Goal: Use online tool/utility: Utilize a website feature to perform a specific function

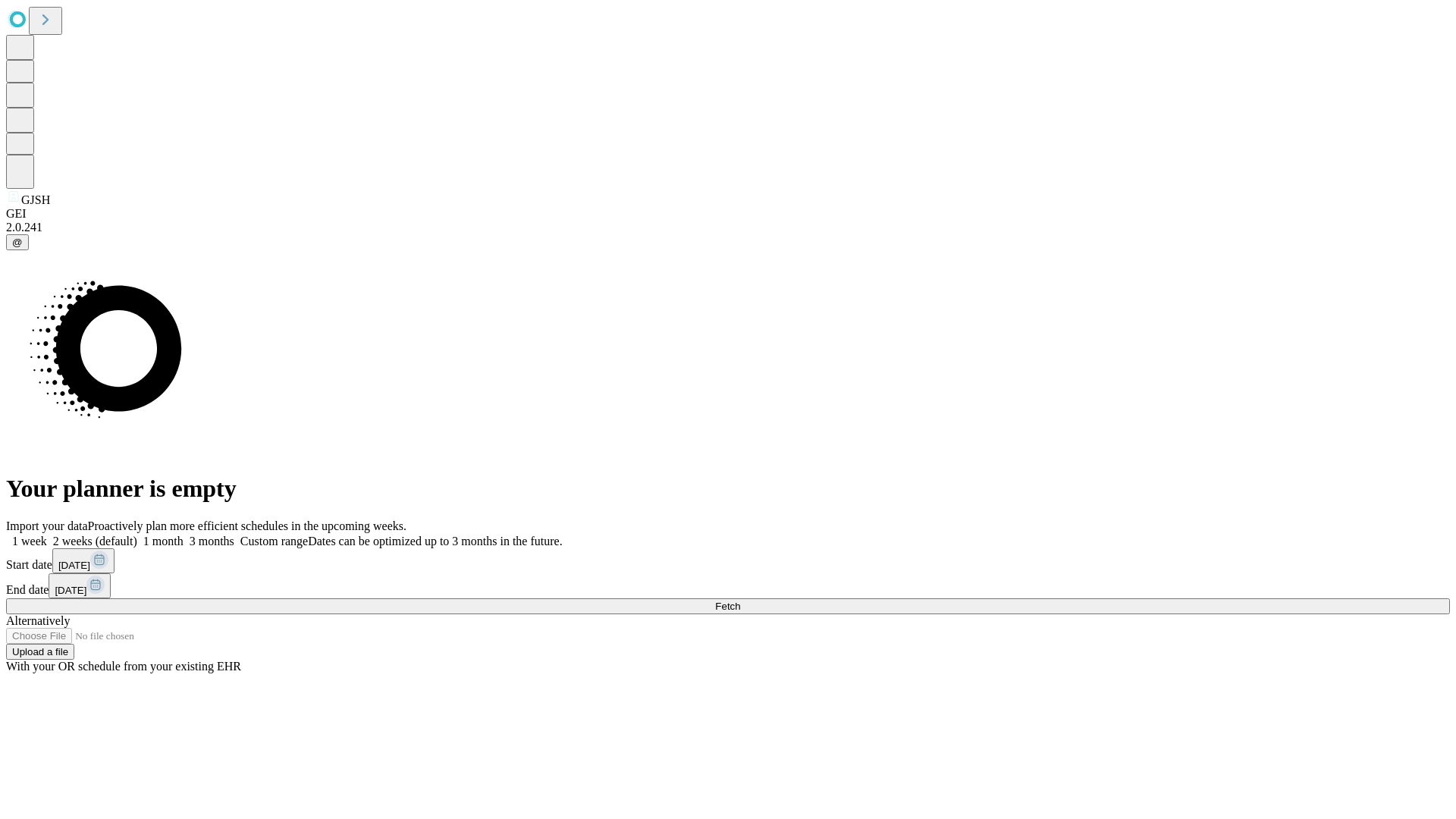
click at [740, 600] on span "Fetch" at bounding box center [727, 606] width 25 height 11
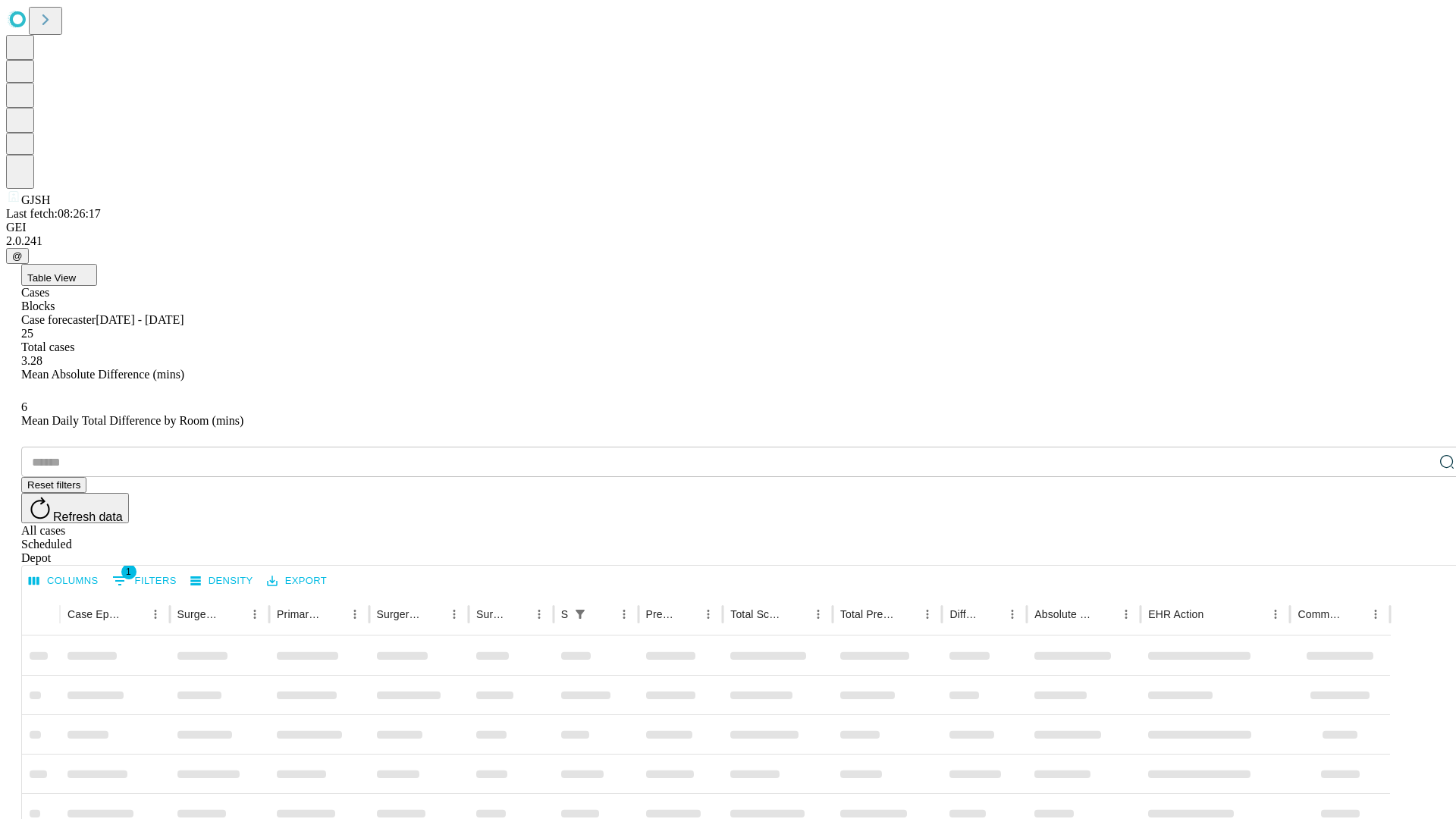
click at [76, 272] on span "Table View" at bounding box center [51, 278] width 48 height 11
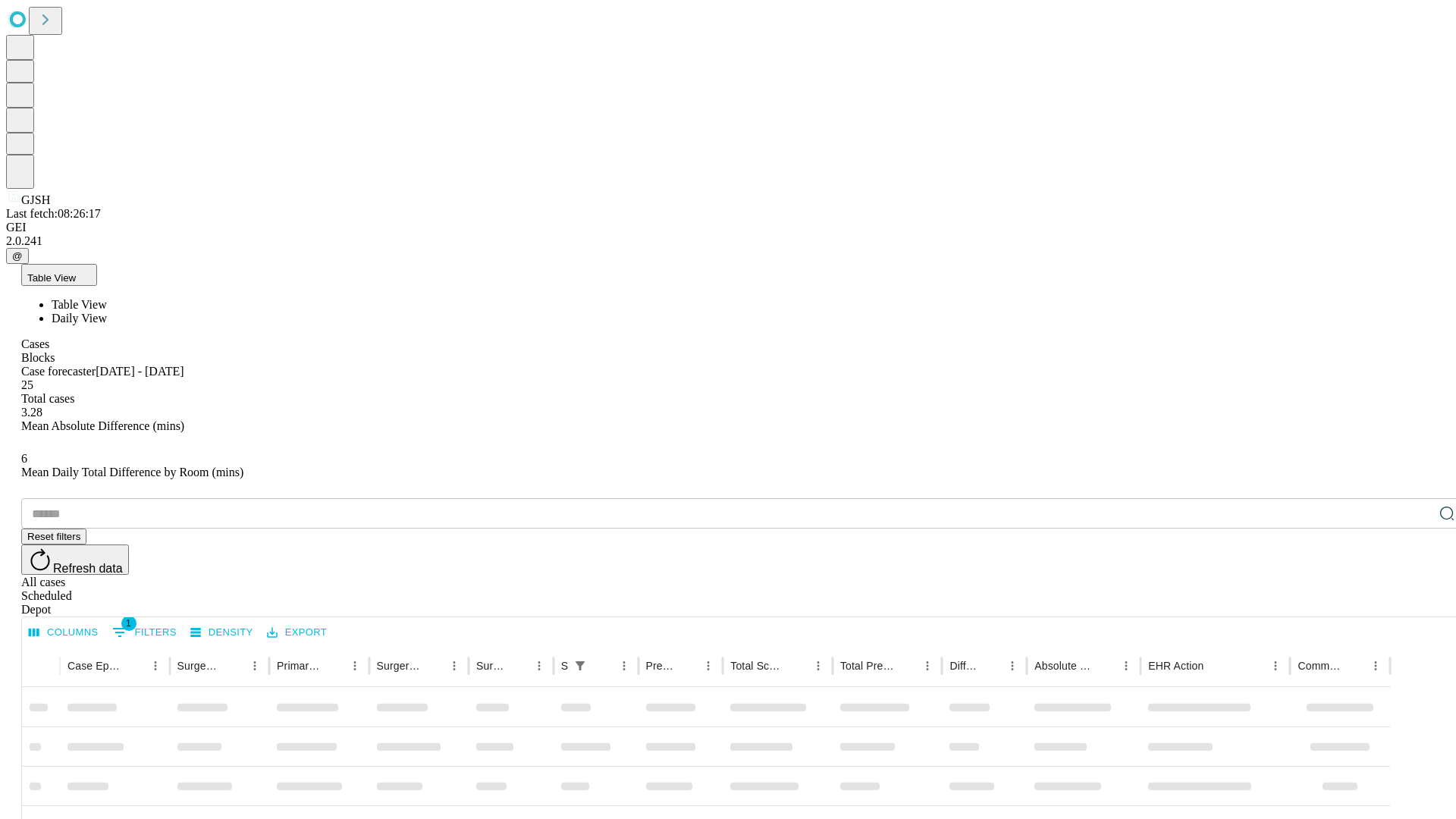
click at [107, 311] on span "Daily View" at bounding box center [79, 317] width 55 height 13
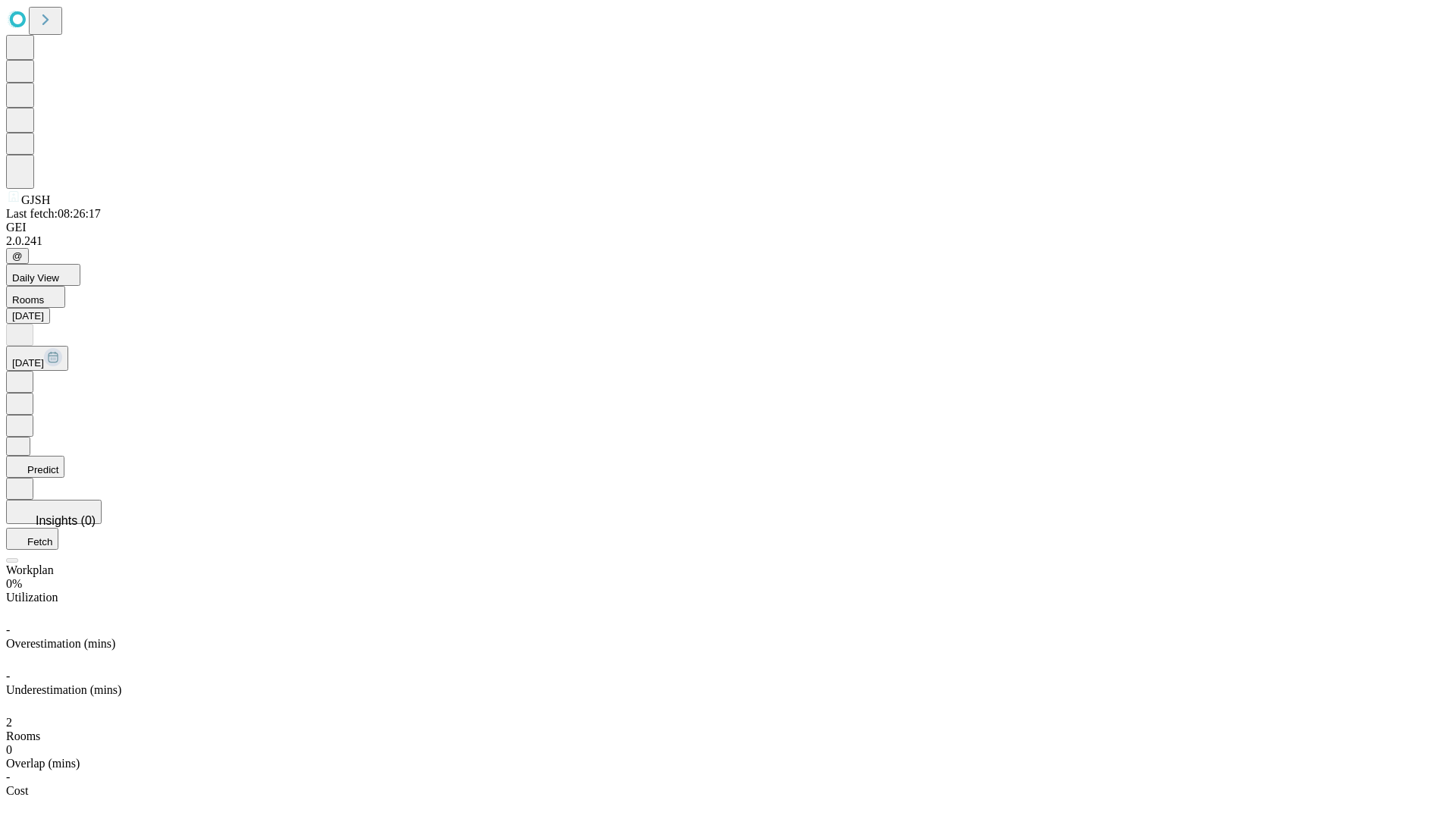
click at [64, 456] on button "Predict" at bounding box center [35, 466] width 58 height 22
